Goal: Task Accomplishment & Management: Manage account settings

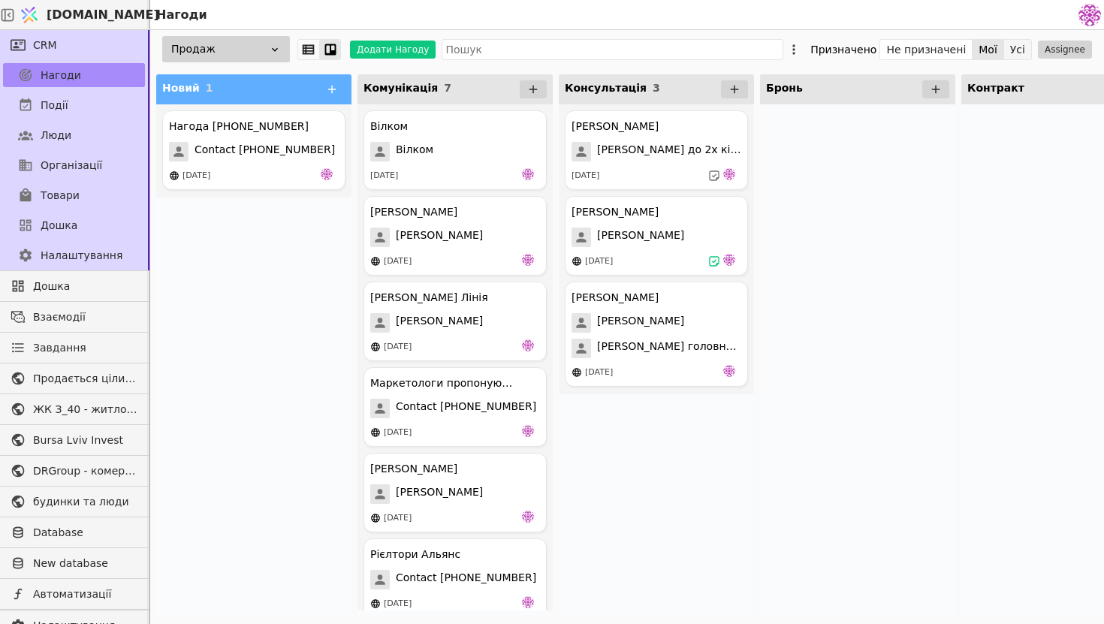
scroll to position [99, 0]
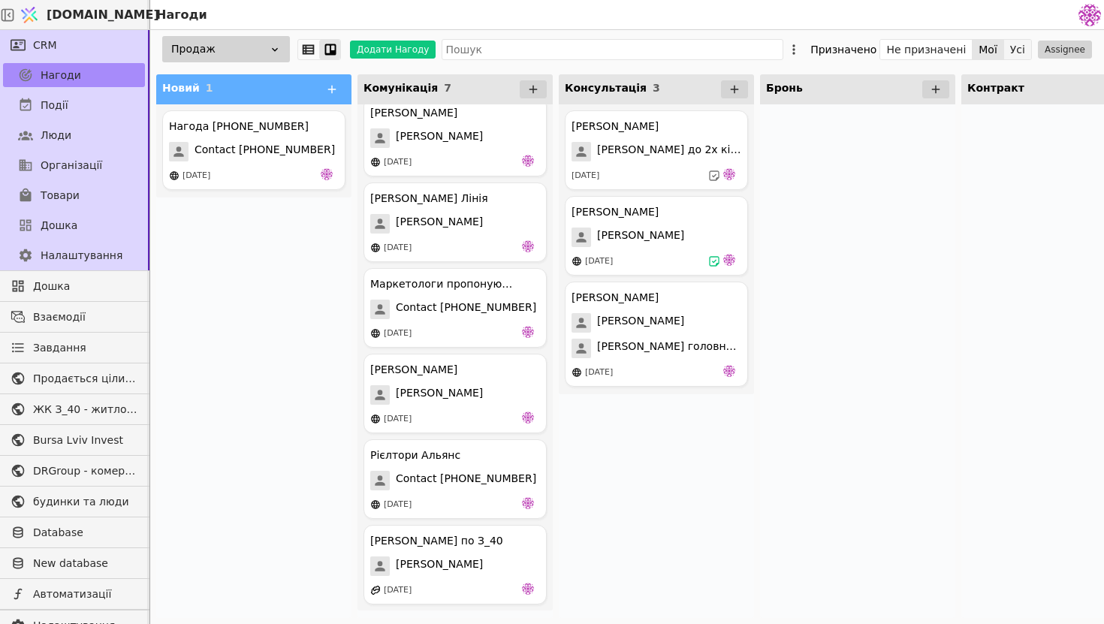
click at [1022, 51] on button "Усі" at bounding box center [1017, 49] width 27 height 21
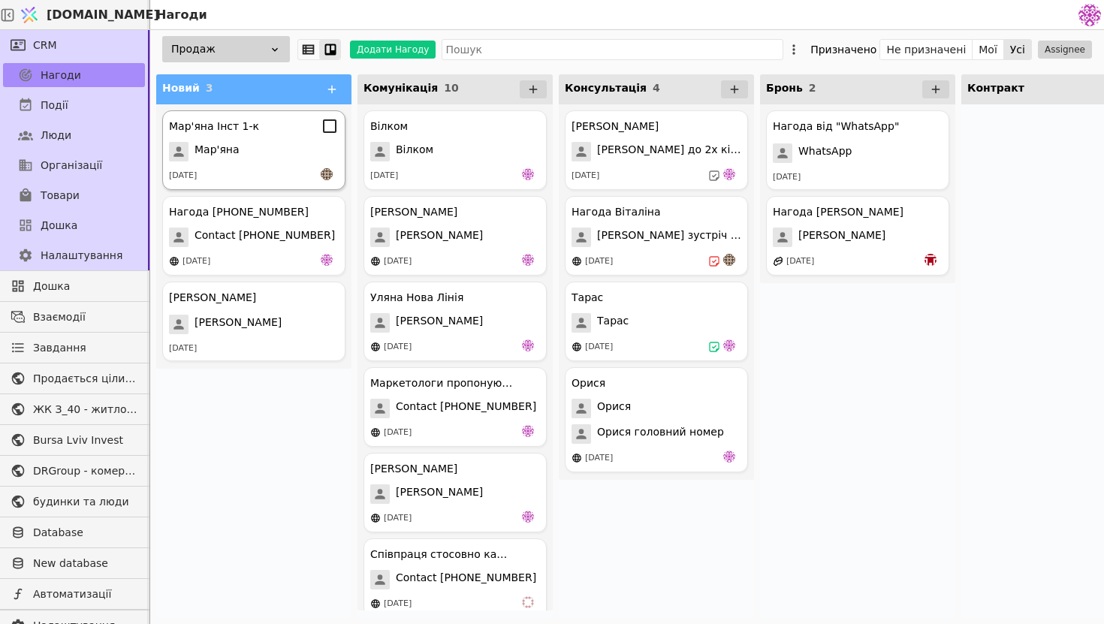
click at [267, 161] on div "Мар'яна" at bounding box center [254, 152] width 170 height 20
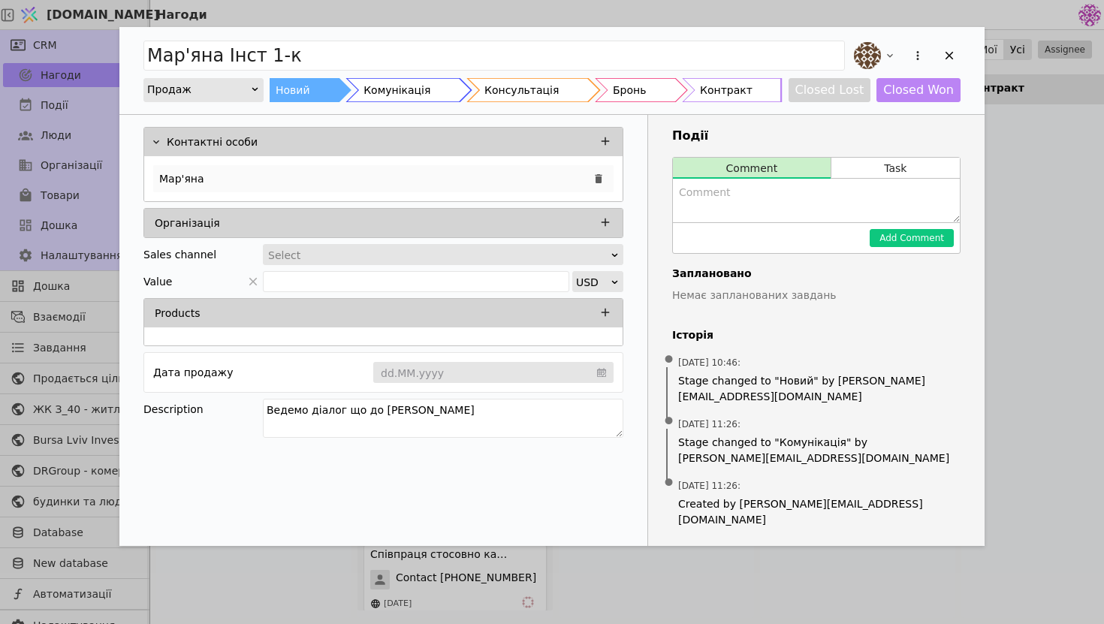
click at [493, 176] on div "Мар'яна" at bounding box center [383, 178] width 460 height 27
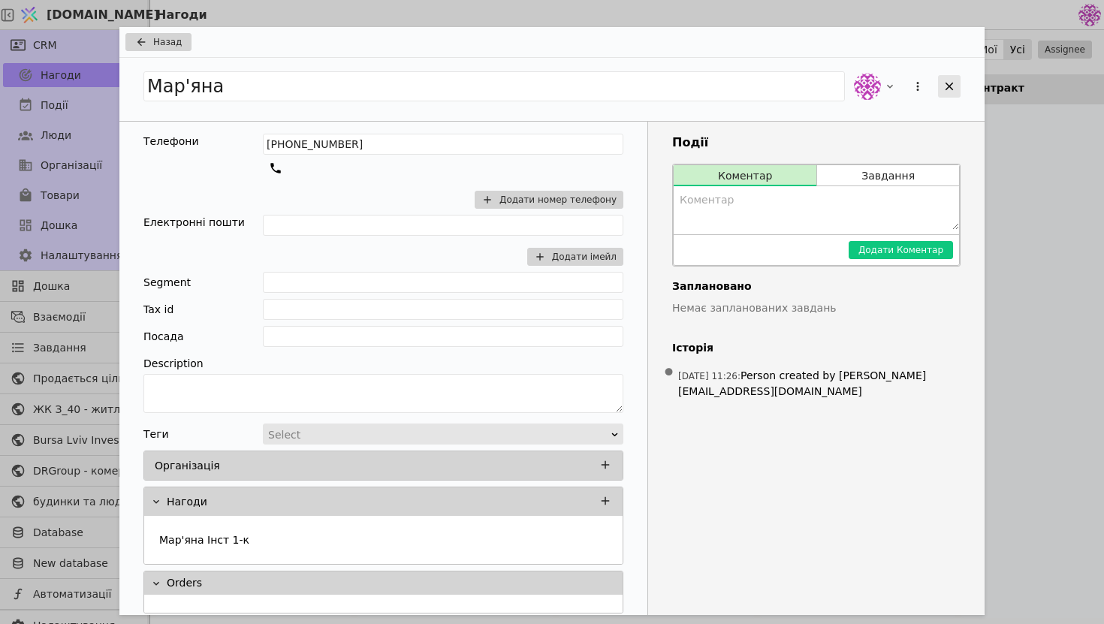
click at [946, 81] on icon "Add Opportunity" at bounding box center [949, 87] width 14 height 14
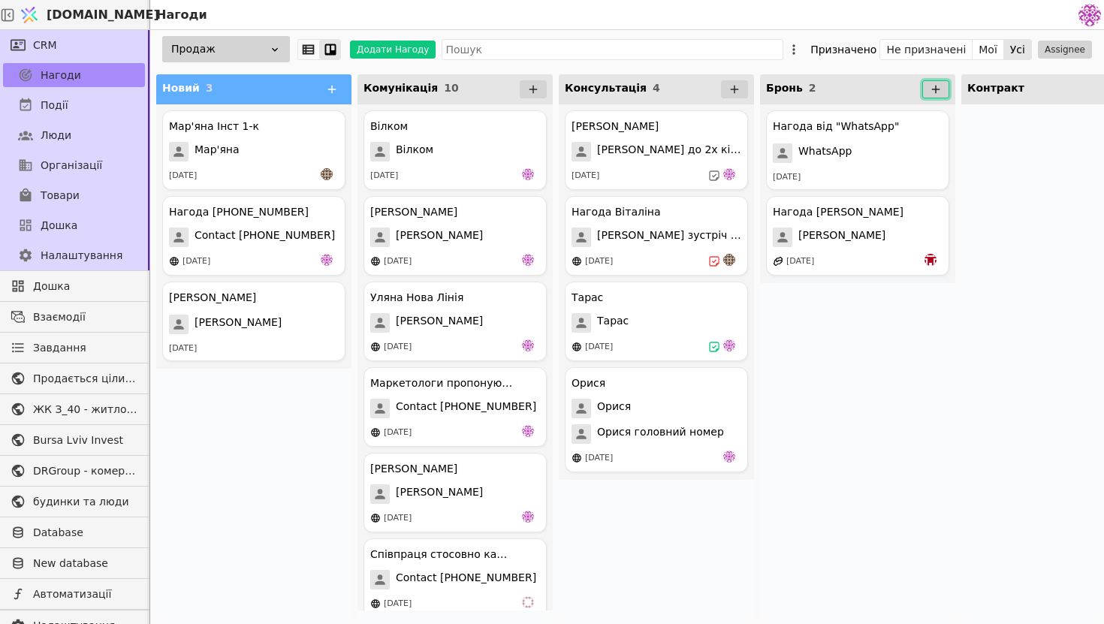
click at [945, 85] on button at bounding box center [935, 89] width 27 height 18
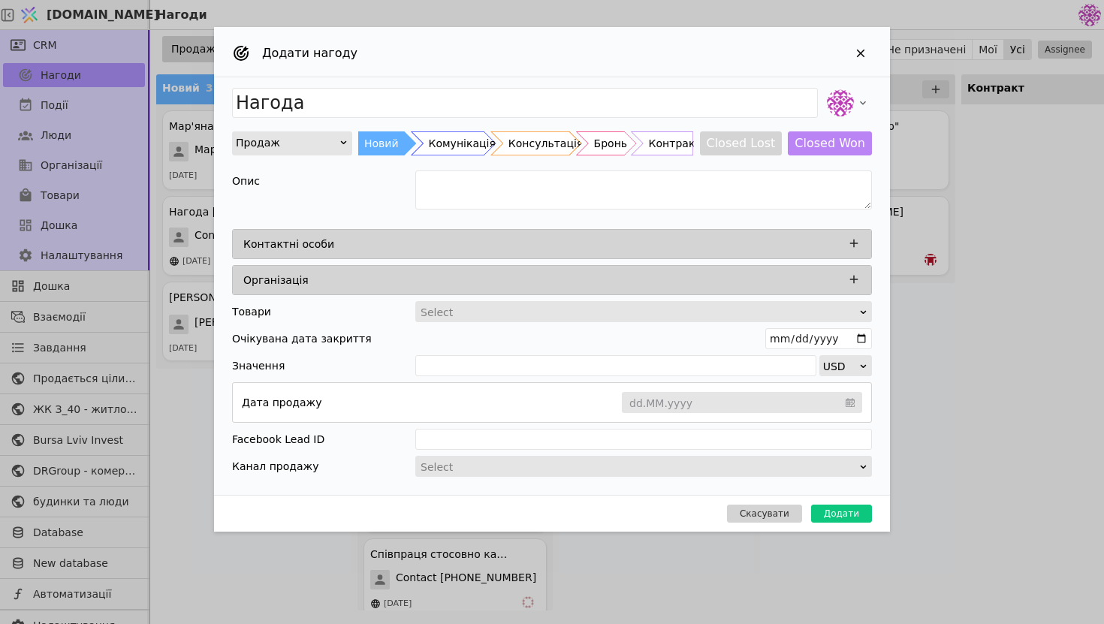
click at [862, 41] on div "Додати нагоду" at bounding box center [552, 52] width 676 height 50
click at [861, 45] on div "Add Opportunity" at bounding box center [860, 53] width 23 height 23
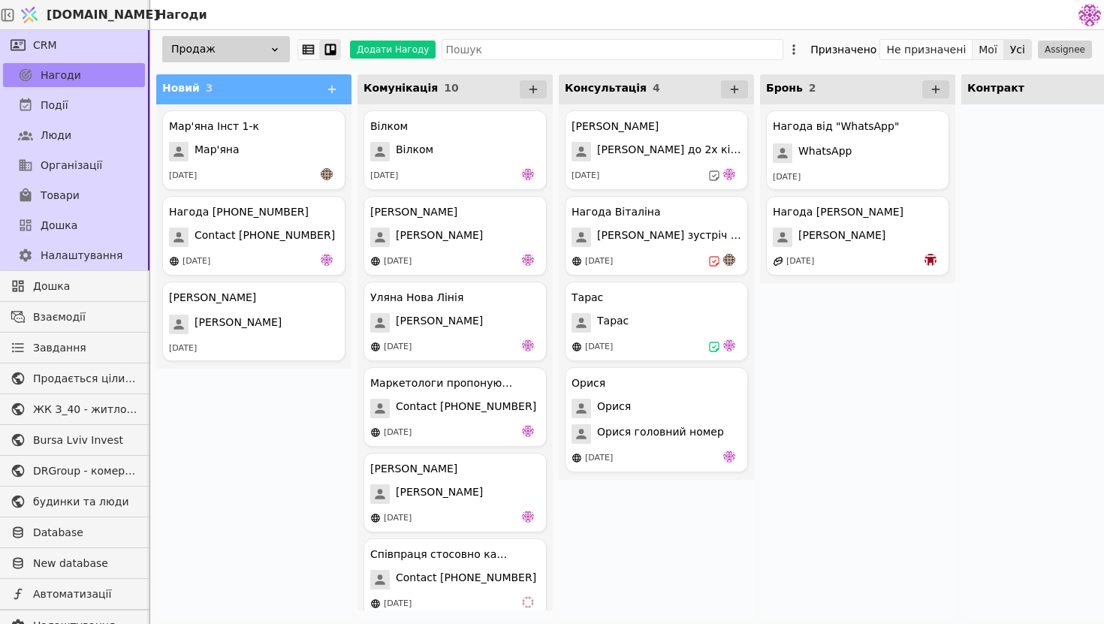
click at [993, 46] on button "Мої" at bounding box center [988, 49] width 32 height 21
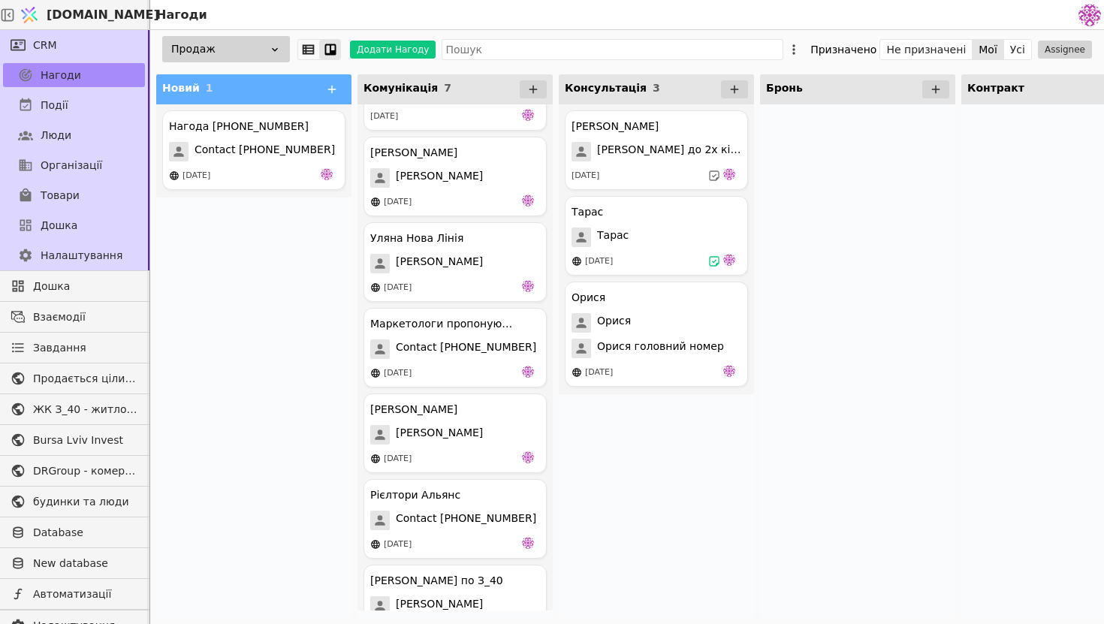
scroll to position [99, 0]
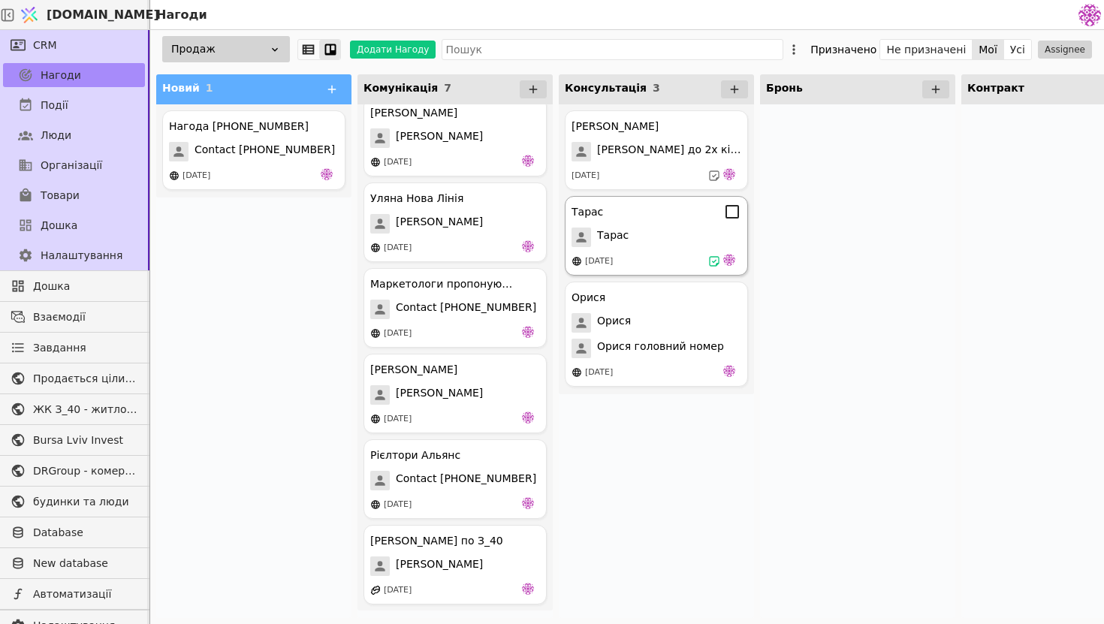
click at [663, 257] on div "[DATE]" at bounding box center [656, 261] width 170 height 15
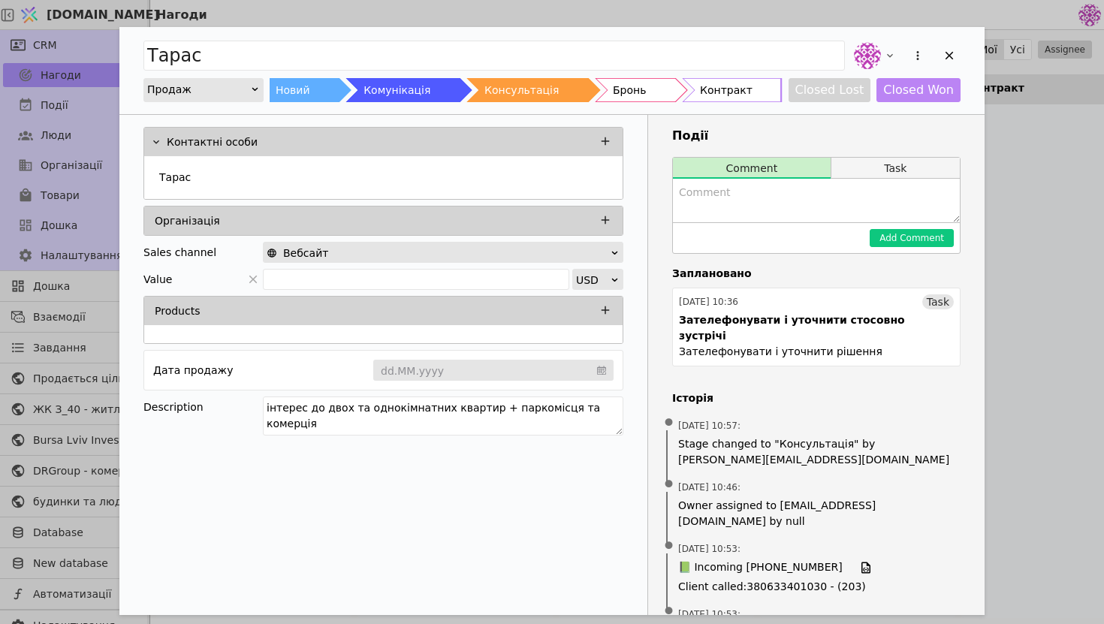
click at [920, 159] on button "Task" at bounding box center [895, 168] width 128 height 21
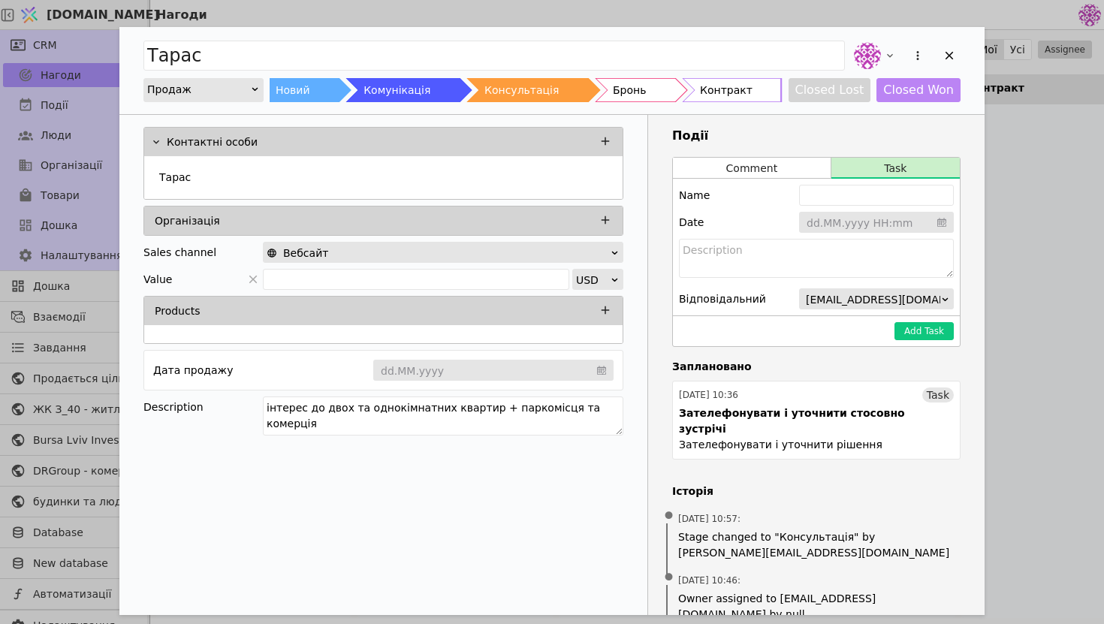
scroll to position [30, 0]
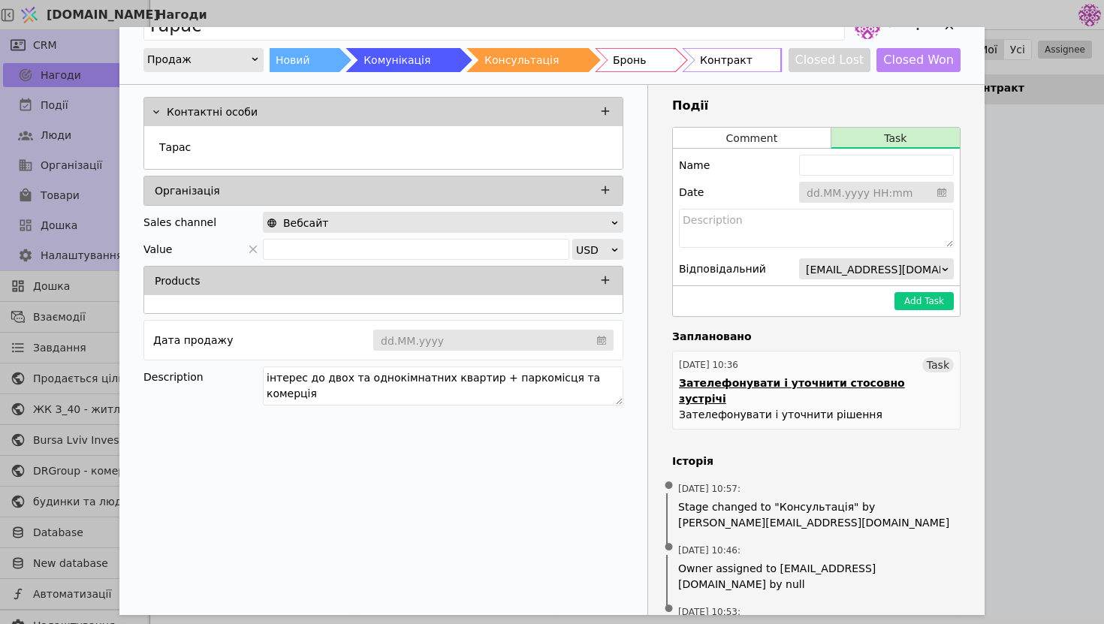
click at [809, 380] on div "Зателефонувати і уточнити стосовно зустрічі" at bounding box center [816, 391] width 275 height 32
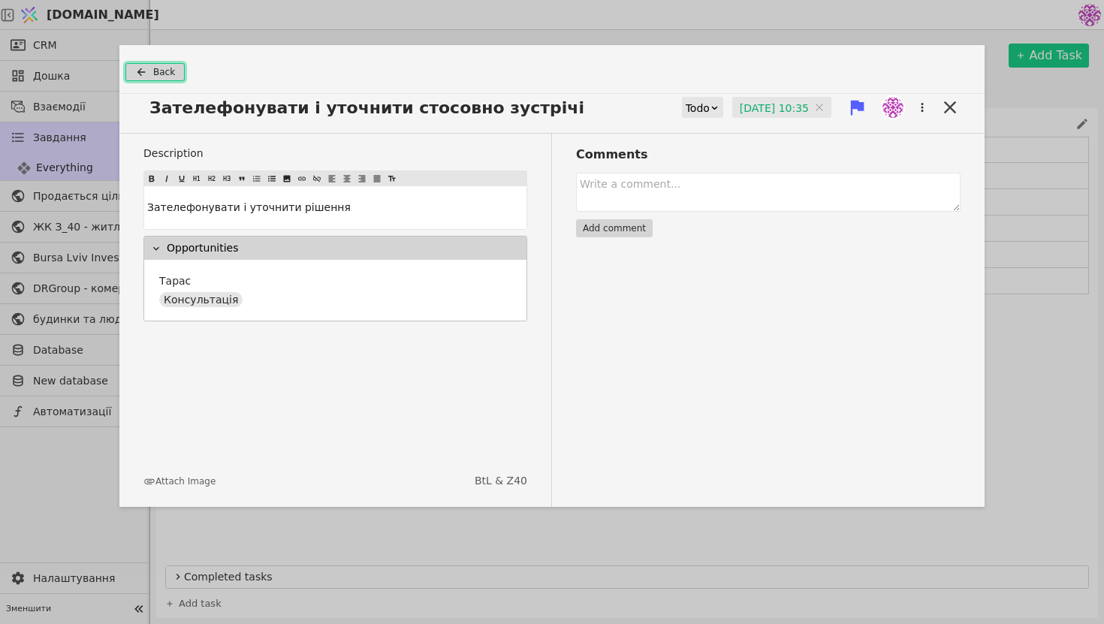
click at [164, 68] on span "Back" at bounding box center [164, 72] width 22 height 14
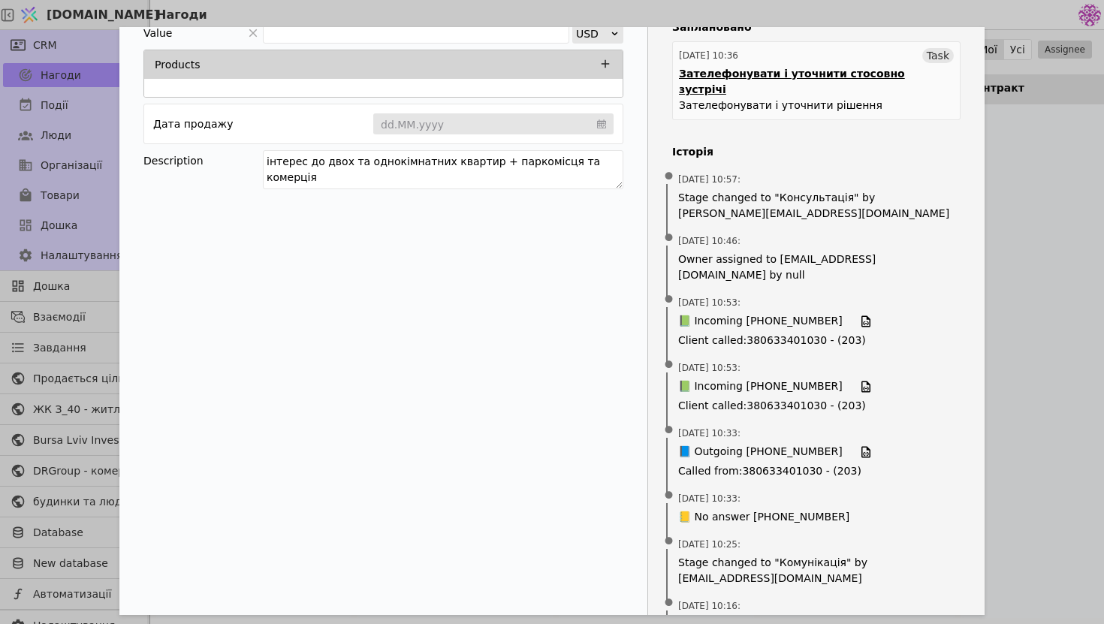
scroll to position [396, 0]
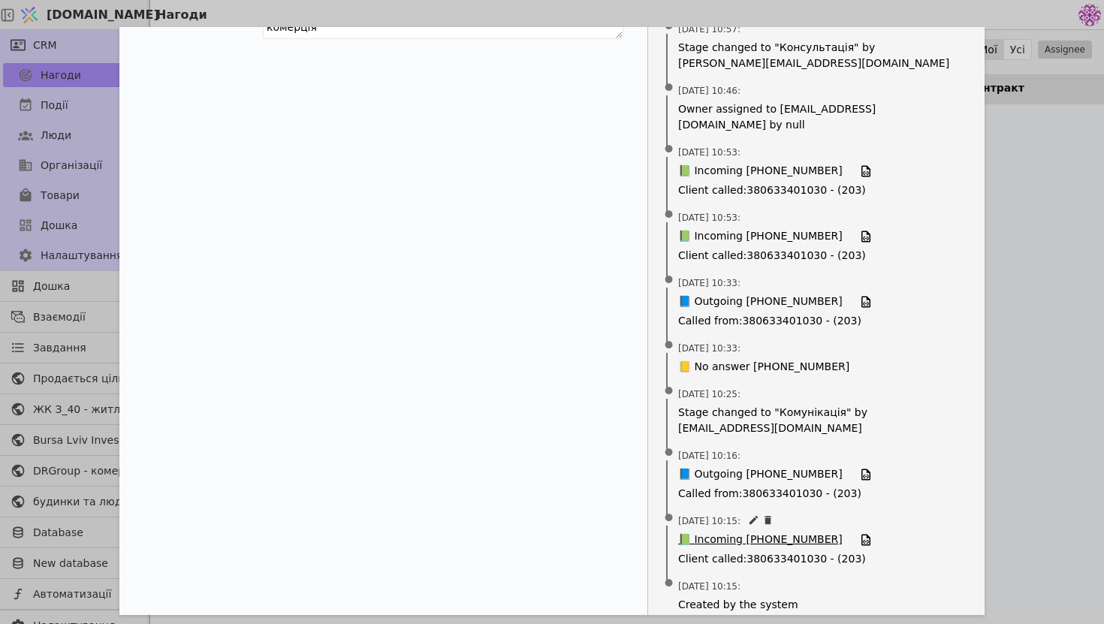
click at [765, 532] on span "📗 Incoming [PHONE_NUMBER]" at bounding box center [760, 540] width 164 height 17
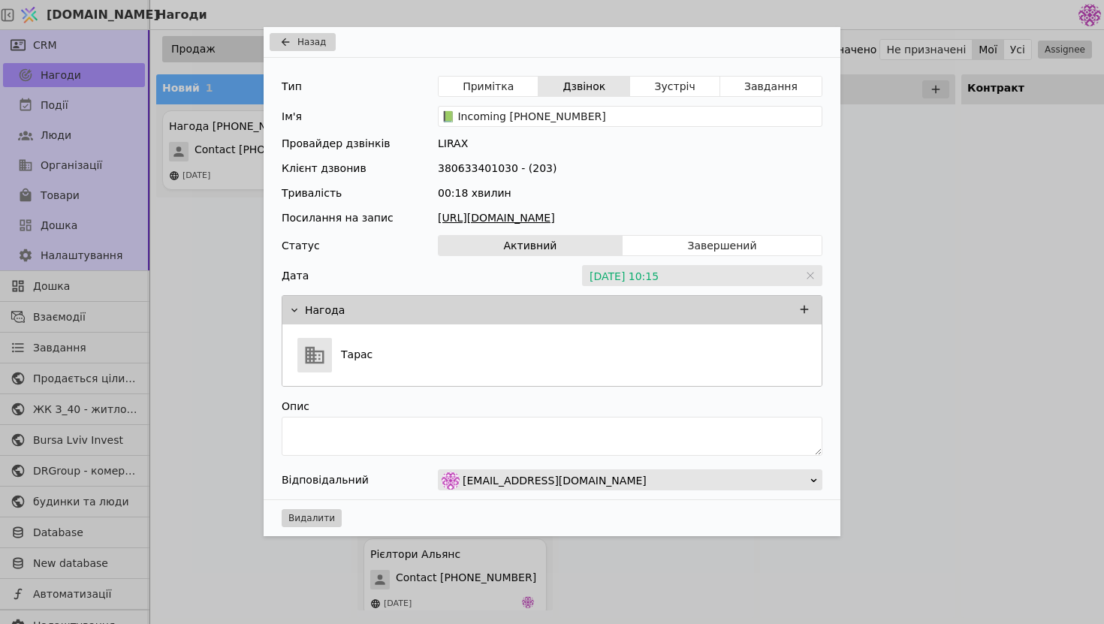
click at [876, 159] on div "Назад Тип Примітка Дзвінок Зустріч Завдання Ім'я 📗 Incoming [PHONE_NUMBER] Пров…" at bounding box center [552, 312] width 1104 height 624
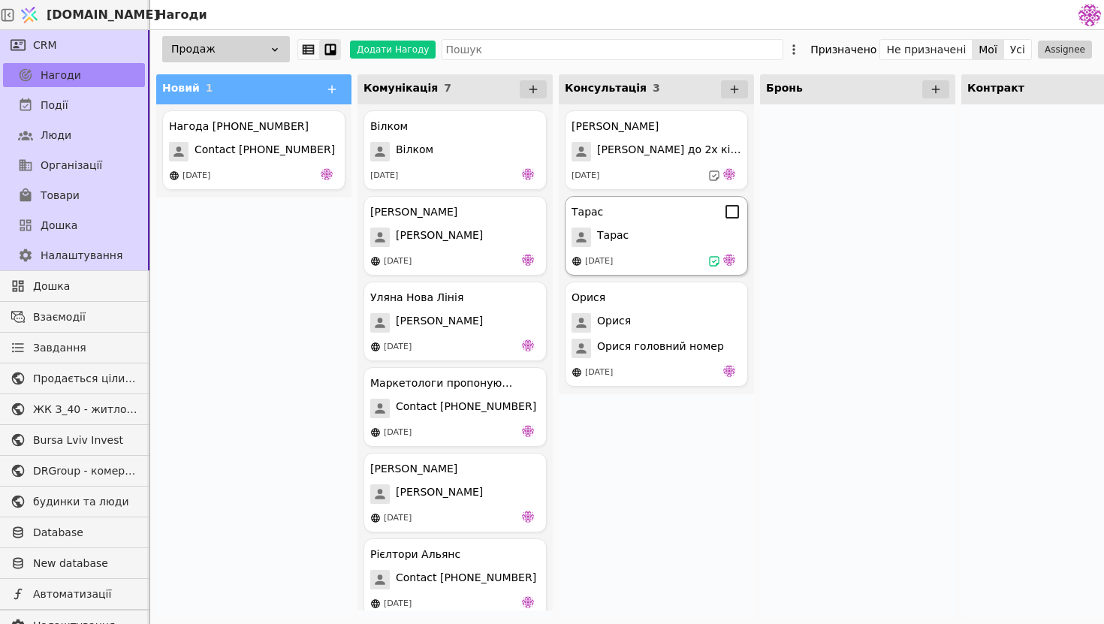
click at [604, 244] on span "Тарас" at bounding box center [613, 238] width 32 height 20
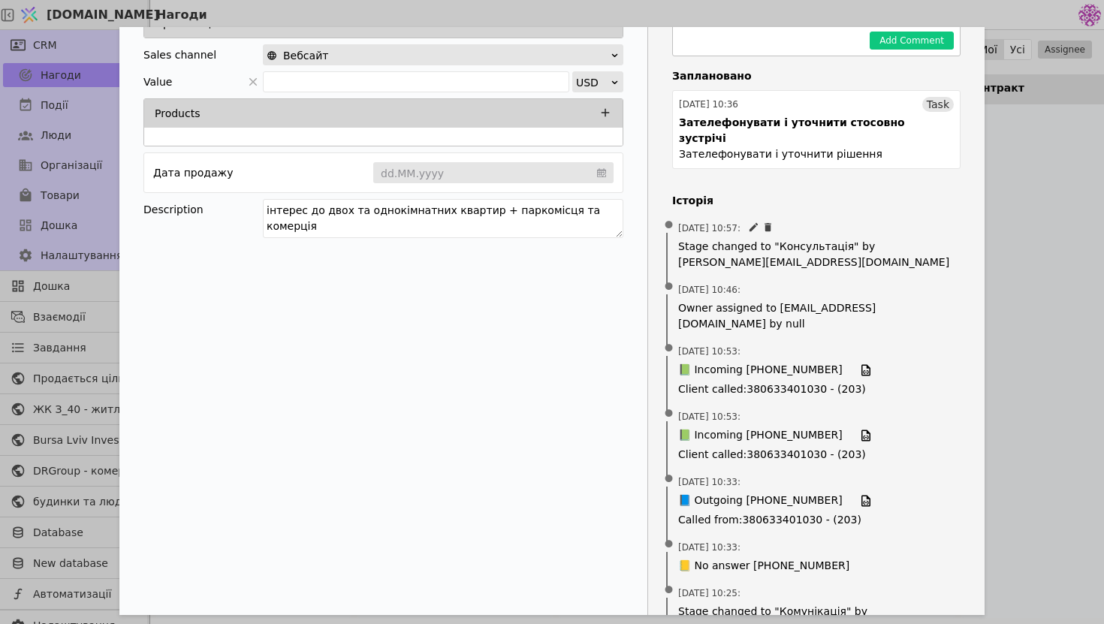
scroll to position [396, 0]
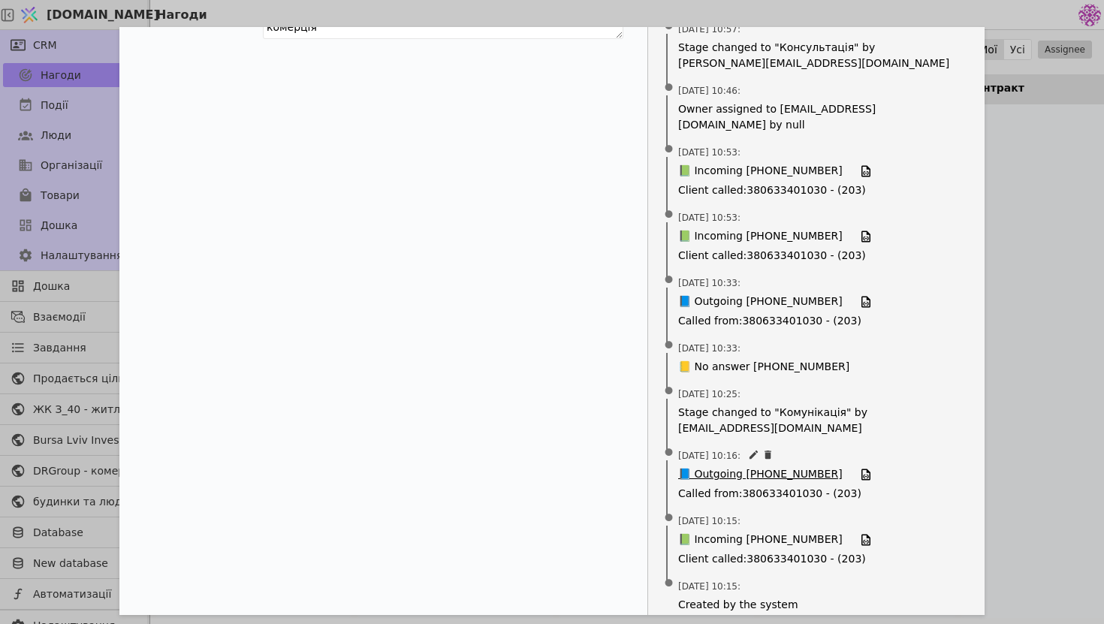
click at [801, 466] on span "📘 Outgoing [PHONE_NUMBER]" at bounding box center [760, 474] width 164 height 17
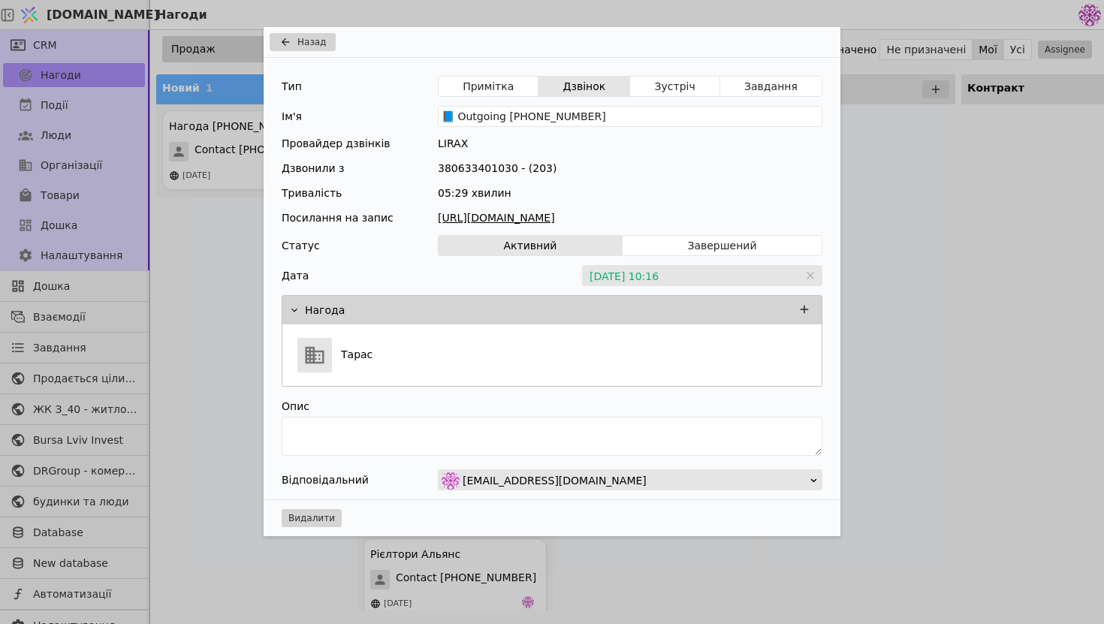
click at [703, 211] on link "[URL][DOMAIN_NAME]" at bounding box center [630, 218] width 384 height 16
click at [320, 38] on span "Назад" at bounding box center [311, 42] width 29 height 14
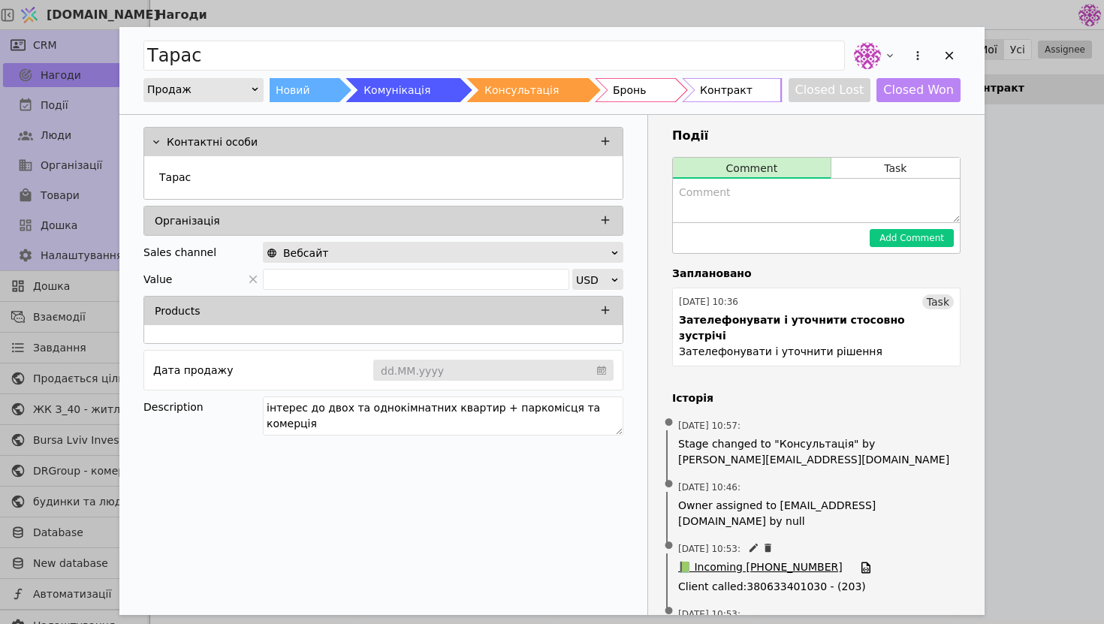
click at [782, 559] on span "📗 Incoming [PHONE_NUMBER]" at bounding box center [760, 567] width 164 height 17
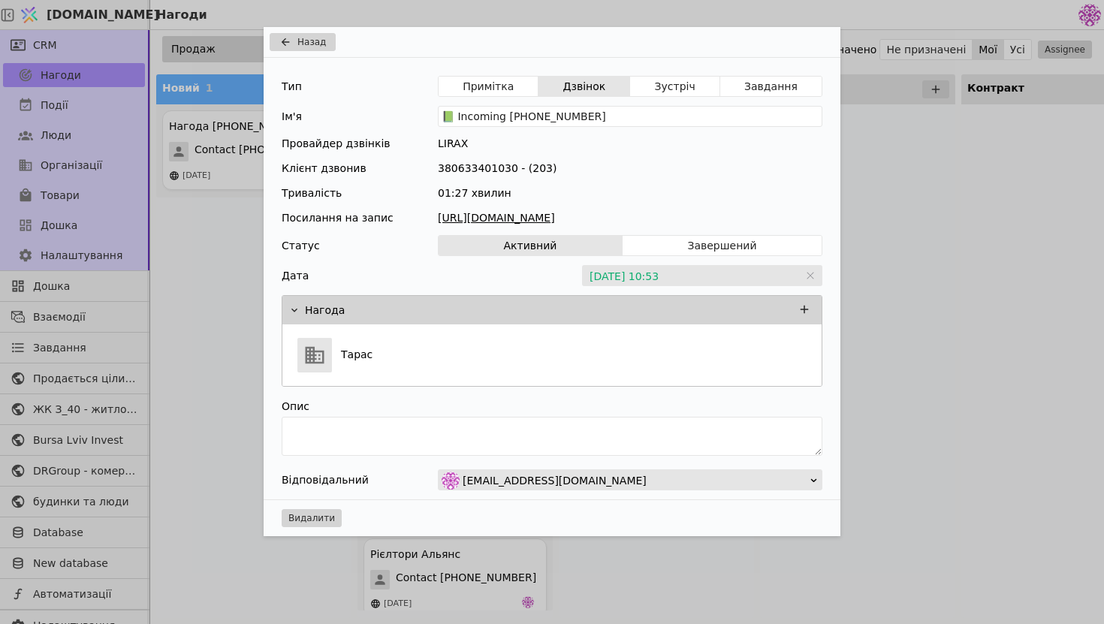
click at [608, 213] on link "[URL][DOMAIN_NAME]" at bounding box center [630, 218] width 384 height 16
click at [888, 267] on div "Назад Тип Примітка Дзвінок Зустріч Завдання Ім'я 📗 Incoming [PHONE_NUMBER] Пров…" at bounding box center [552, 312] width 1104 height 624
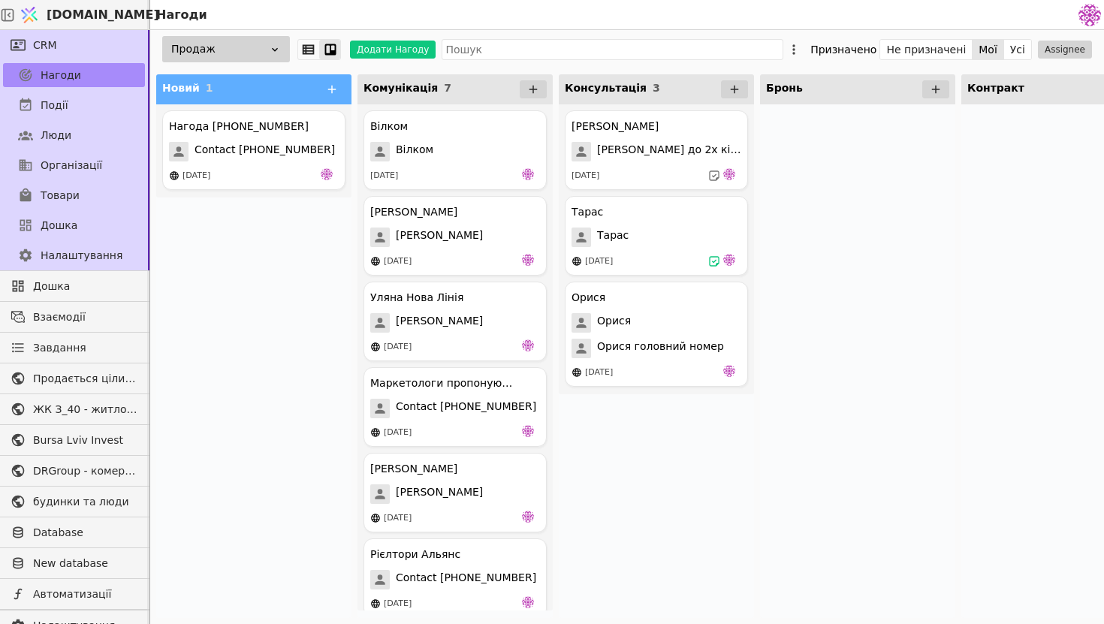
scroll to position [99, 0]
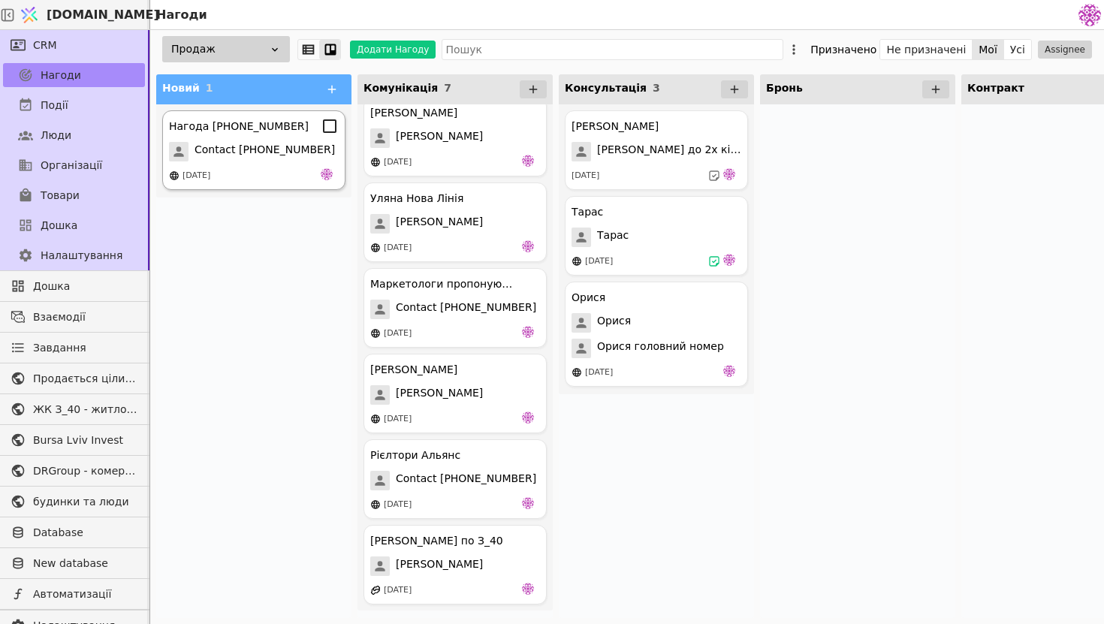
click at [288, 152] on span "Contact [PHONE_NUMBER]" at bounding box center [264, 152] width 140 height 20
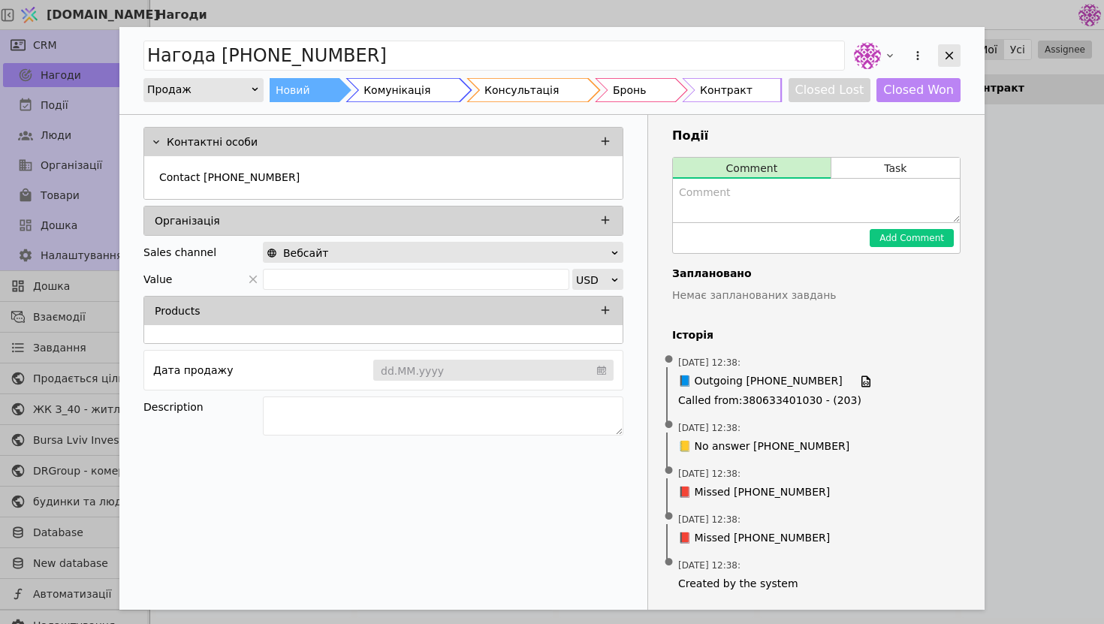
click at [950, 56] on icon "Add Opportunity" at bounding box center [949, 56] width 8 height 8
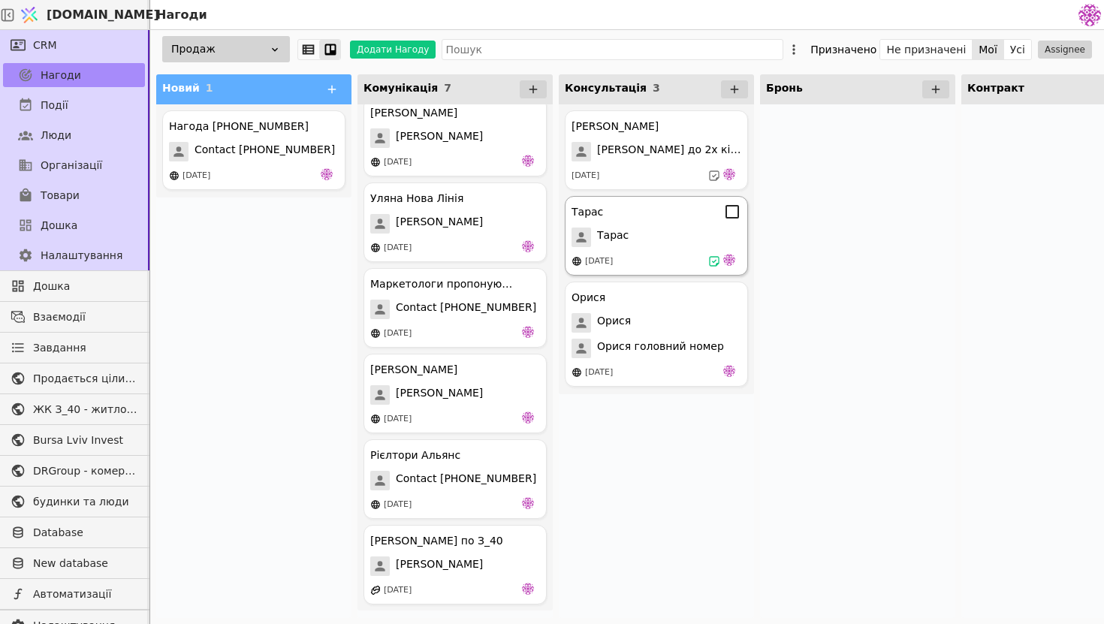
click at [613, 255] on div "[DATE]" at bounding box center [599, 261] width 28 height 13
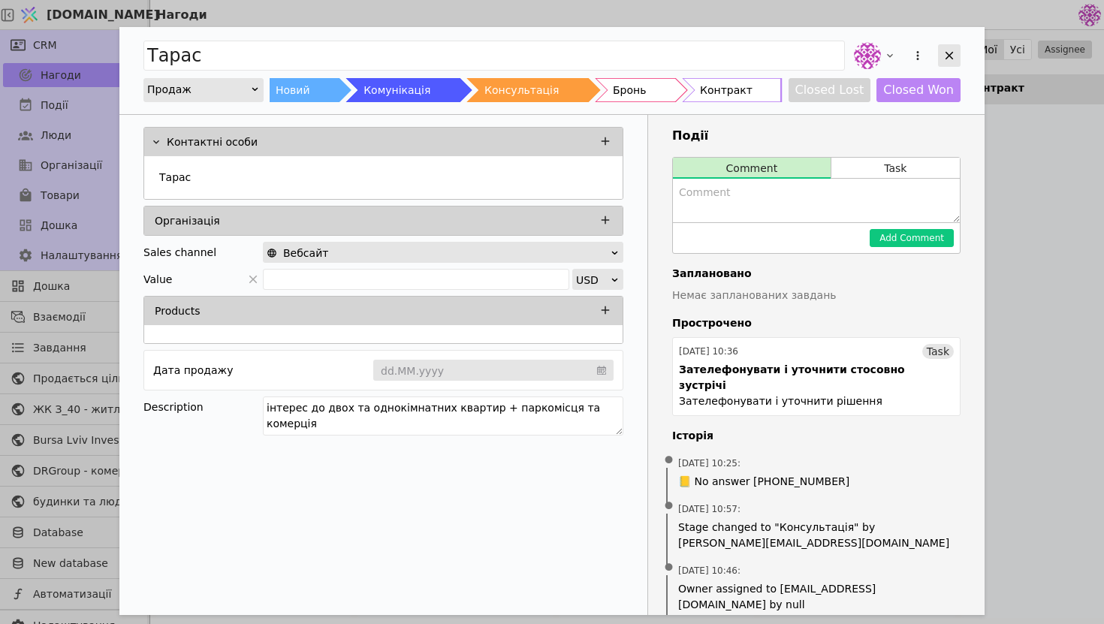
click at [952, 49] on icon "Add Opportunity" at bounding box center [949, 56] width 14 height 14
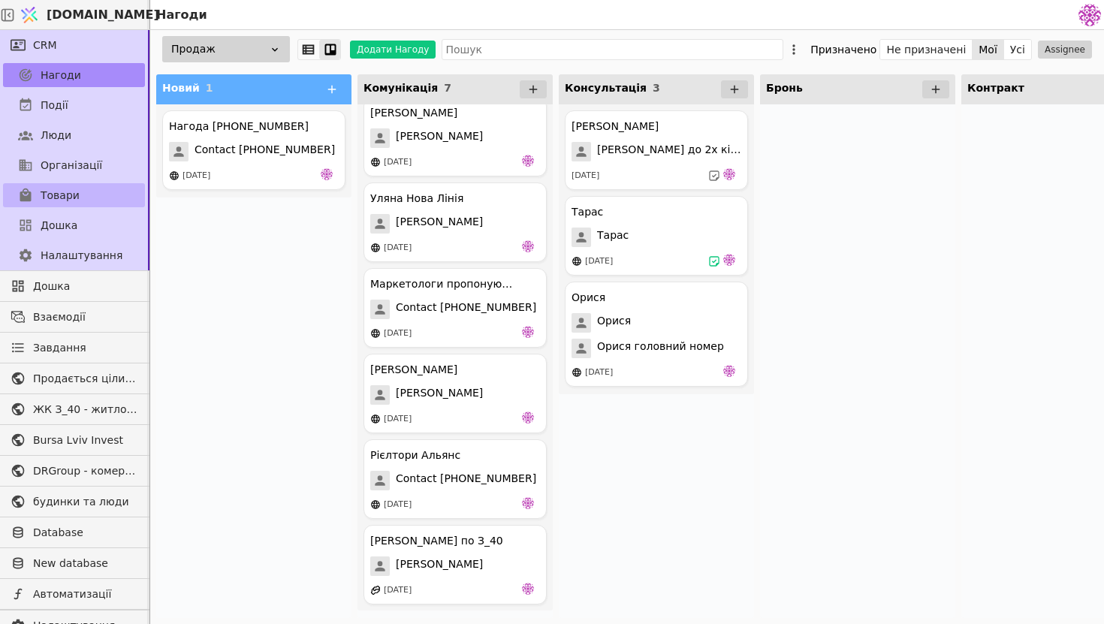
click at [86, 196] on link "Товари" at bounding box center [74, 195] width 142 height 24
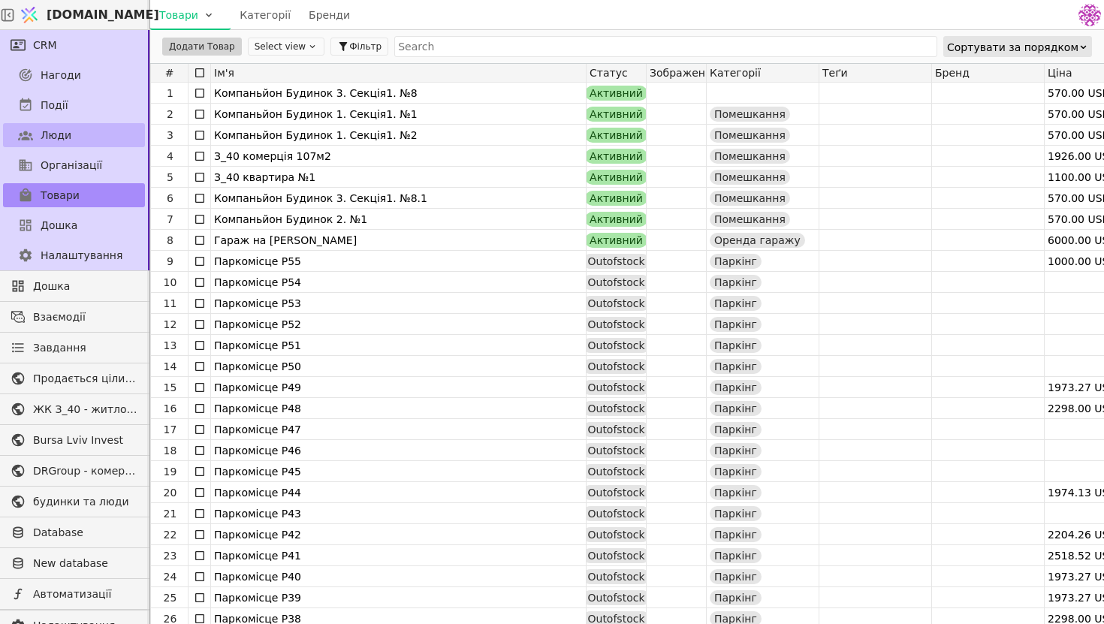
click at [102, 131] on link "Люди" at bounding box center [74, 135] width 142 height 24
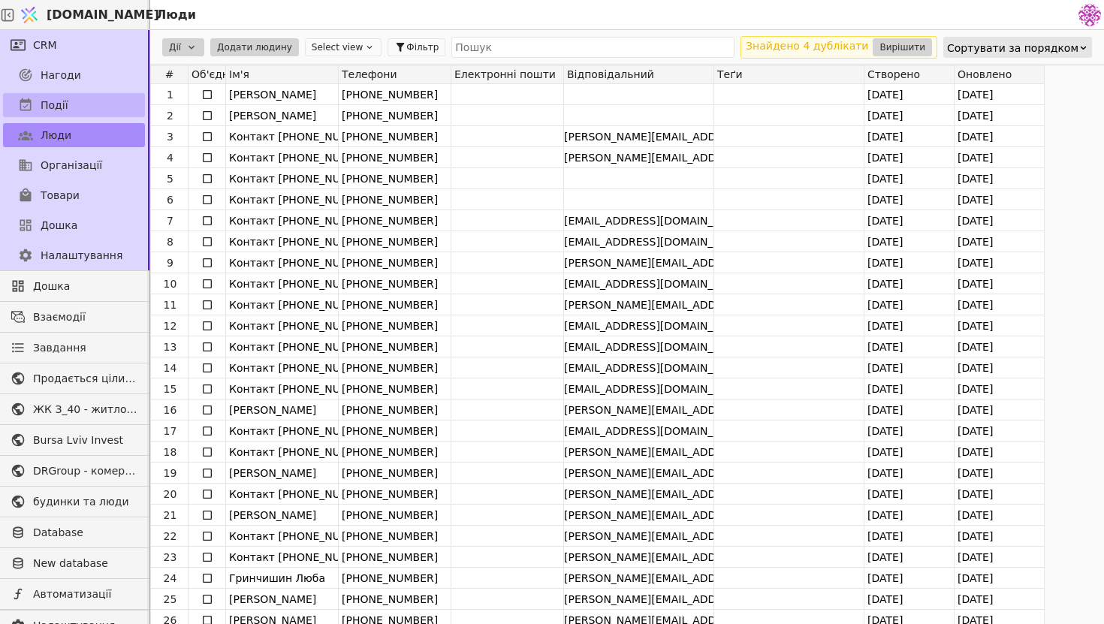
click at [92, 110] on link "Події" at bounding box center [74, 105] width 142 height 24
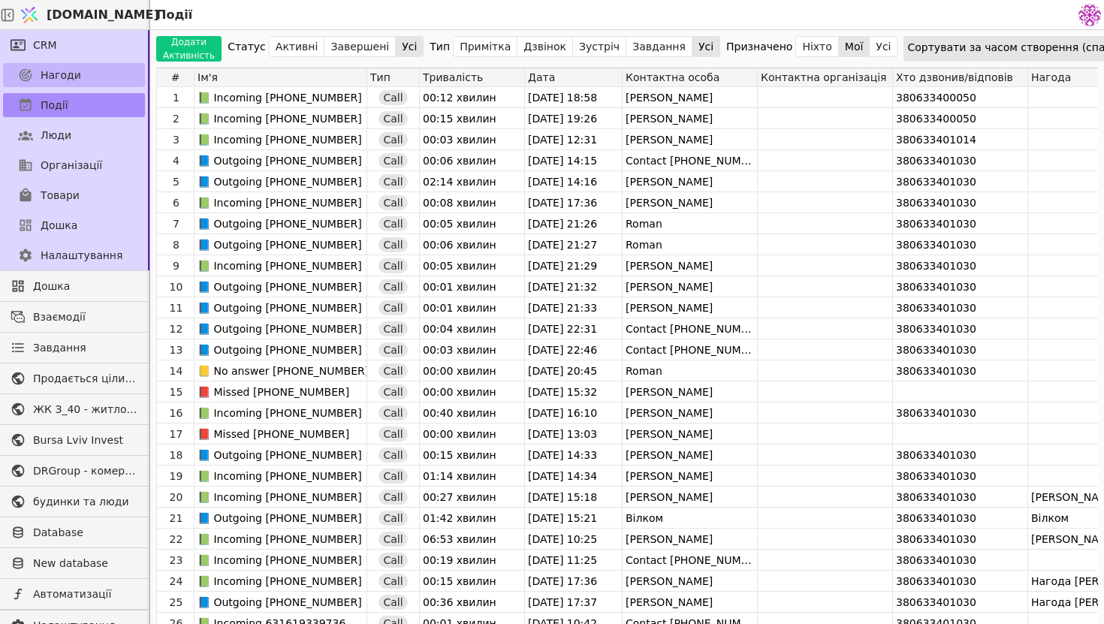
click at [101, 82] on link "Нагоди" at bounding box center [74, 75] width 142 height 24
